Goal: Navigation & Orientation: Go to known website

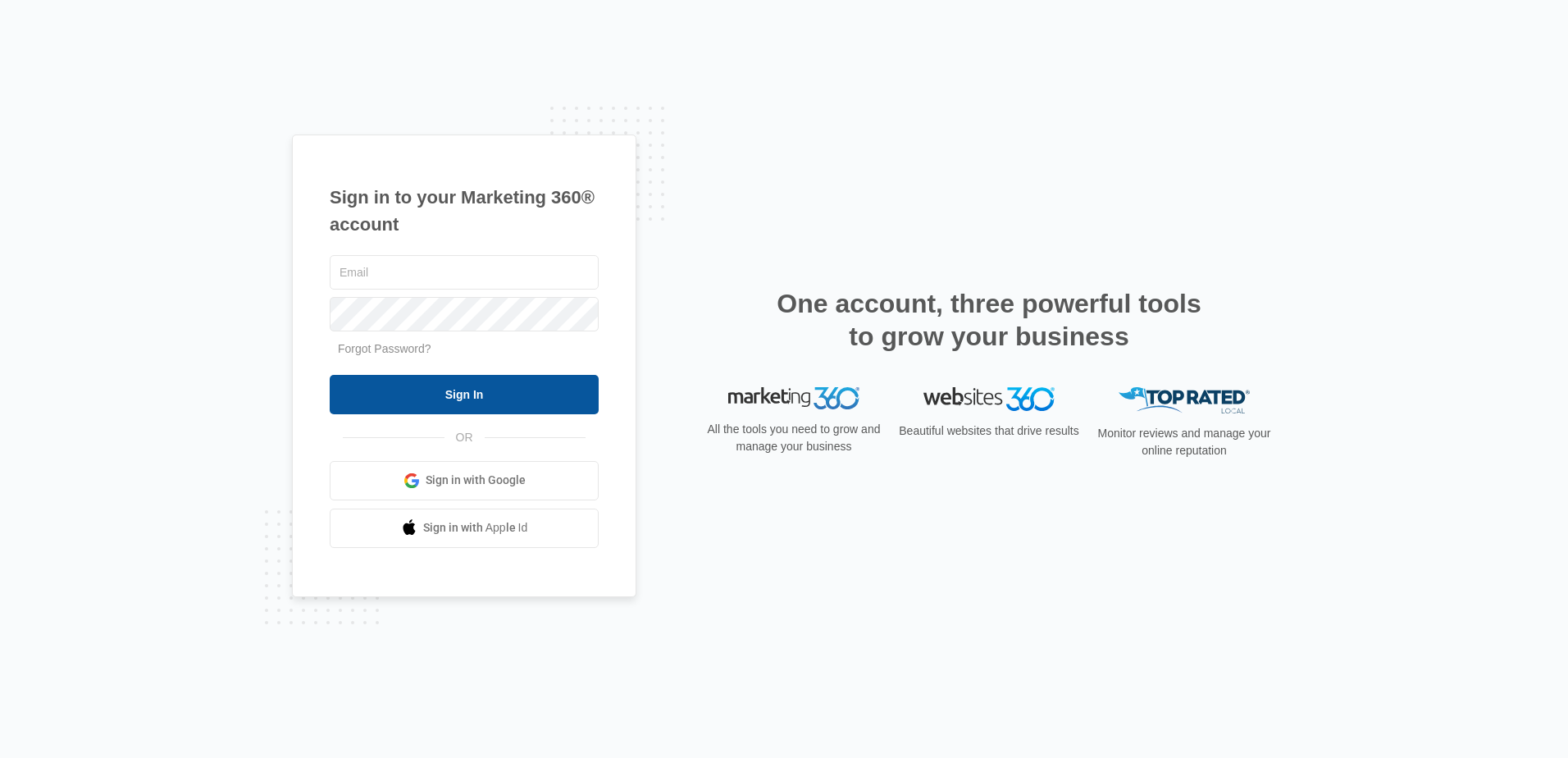
type input "[EMAIL_ADDRESS][DOMAIN_NAME]"
click at [565, 385] on input "Sign In" at bounding box center [463, 394] width 269 height 39
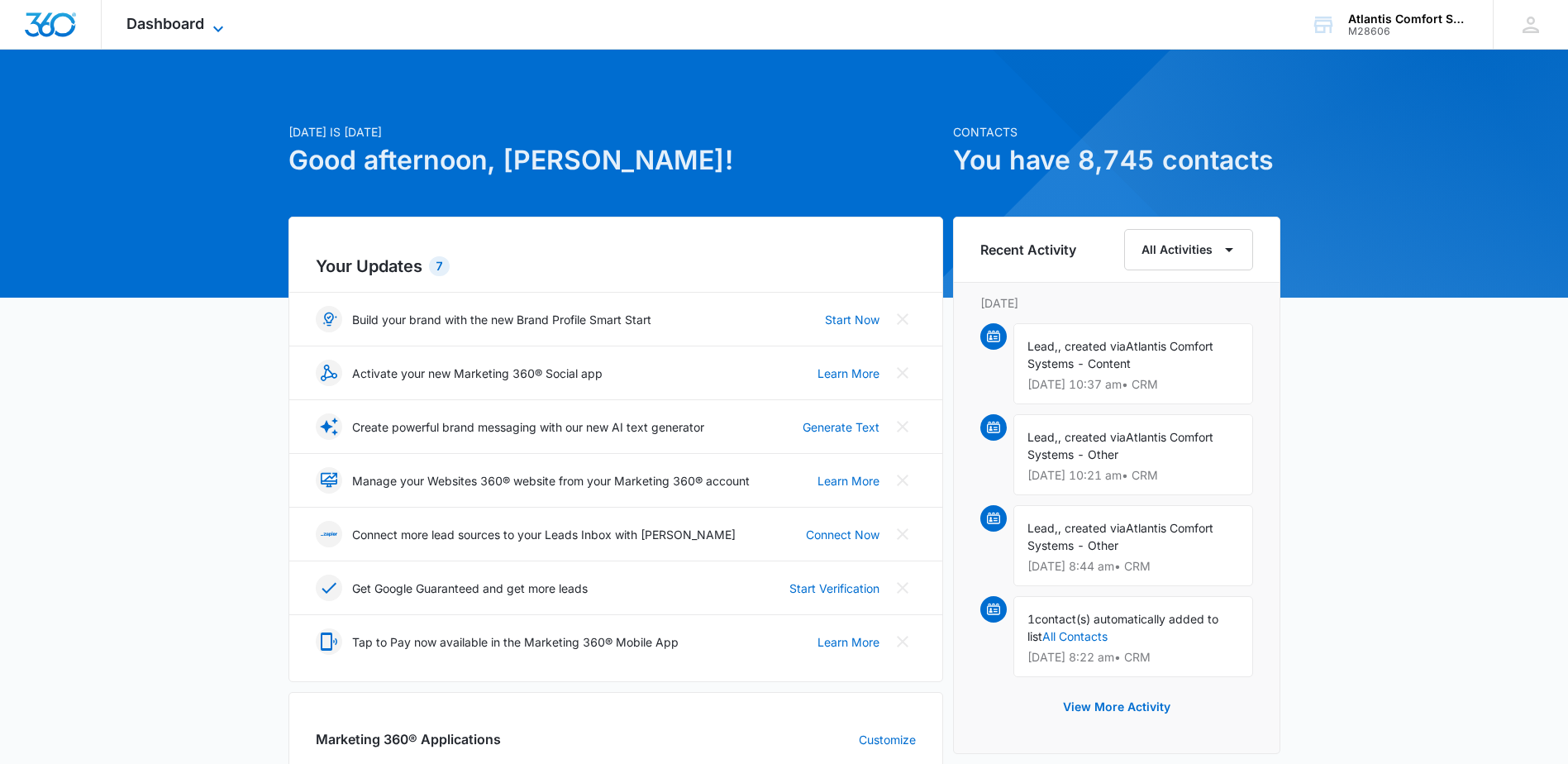
click at [216, 24] on icon at bounding box center [219, 29] width 20 height 20
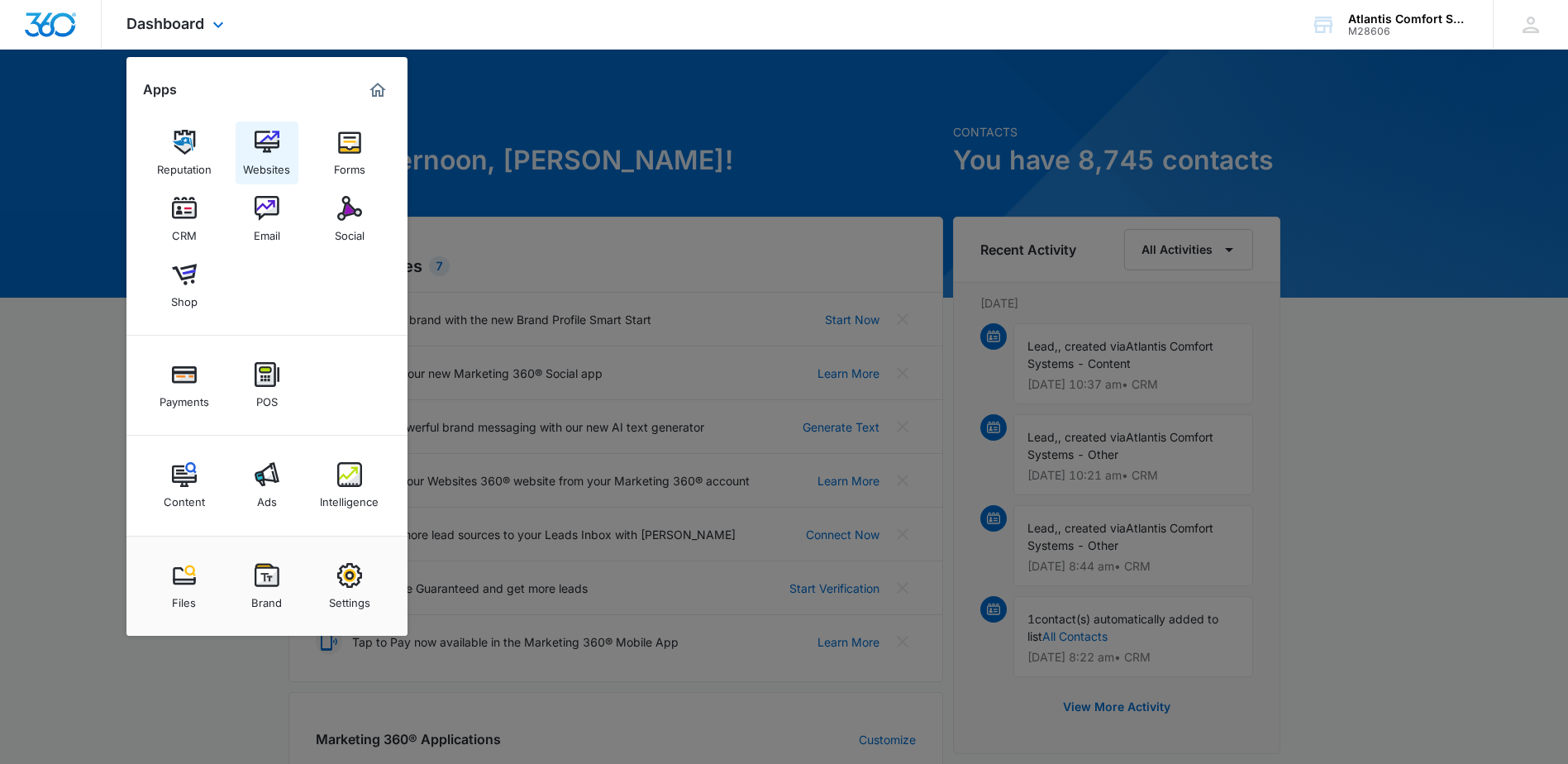
click at [259, 154] on img at bounding box center [267, 142] width 25 height 25
